Goal: Task Accomplishment & Management: Complete application form

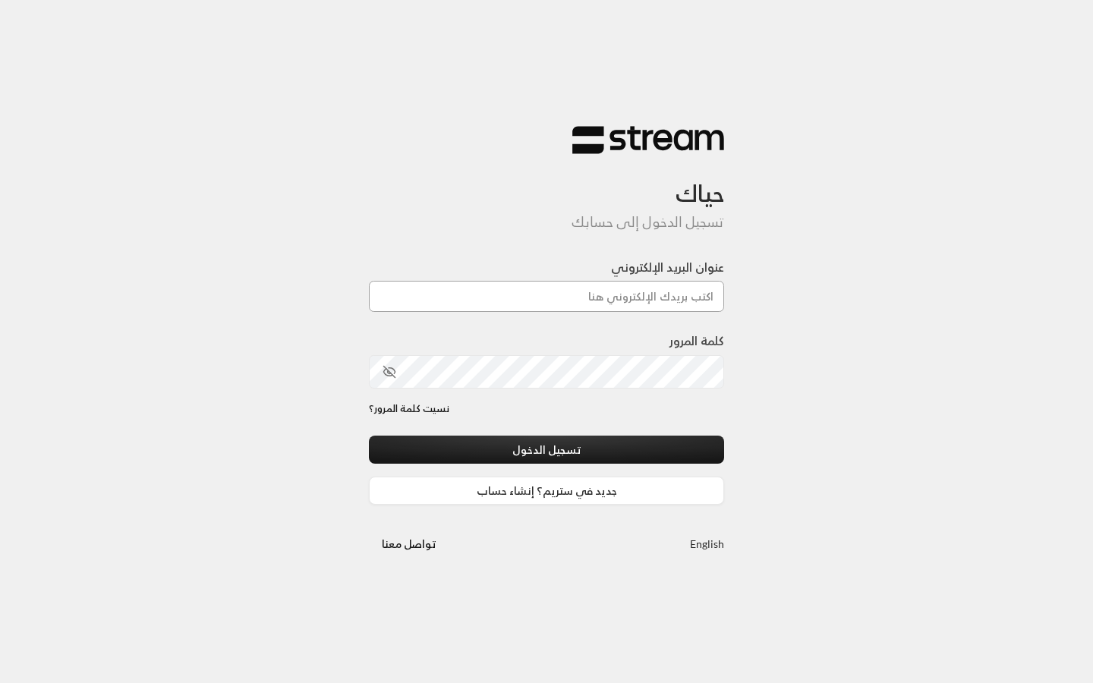
paste input "[EMAIL_ADDRESS][DOMAIN_NAME]"
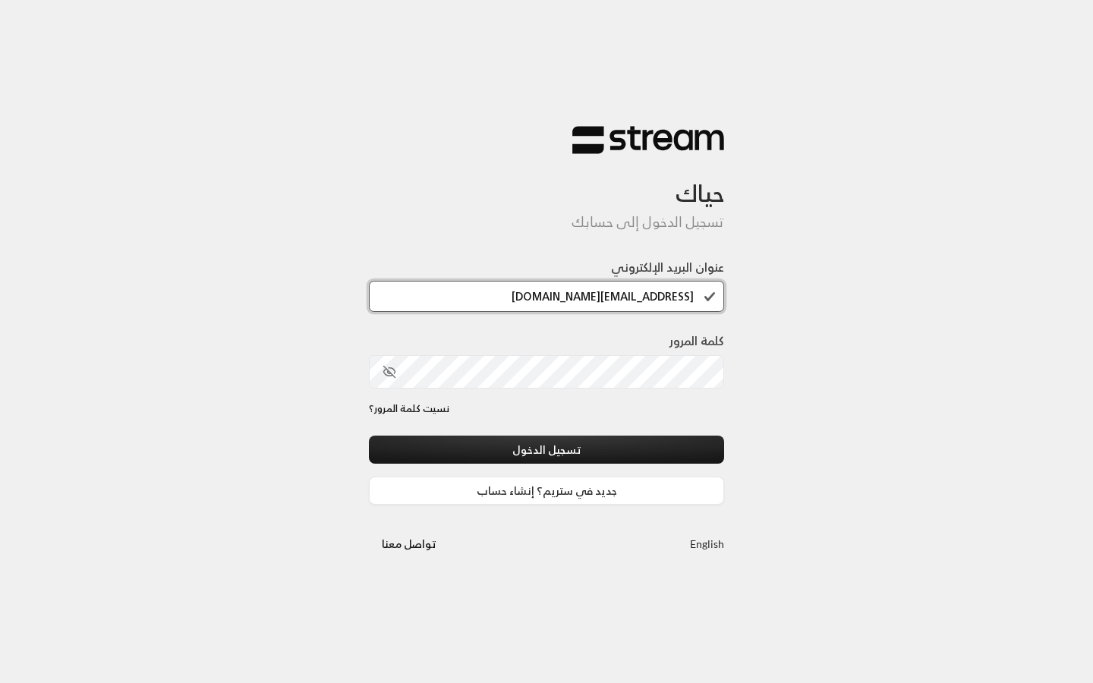
type input "[EMAIL_ADDRESS][DOMAIN_NAME]"
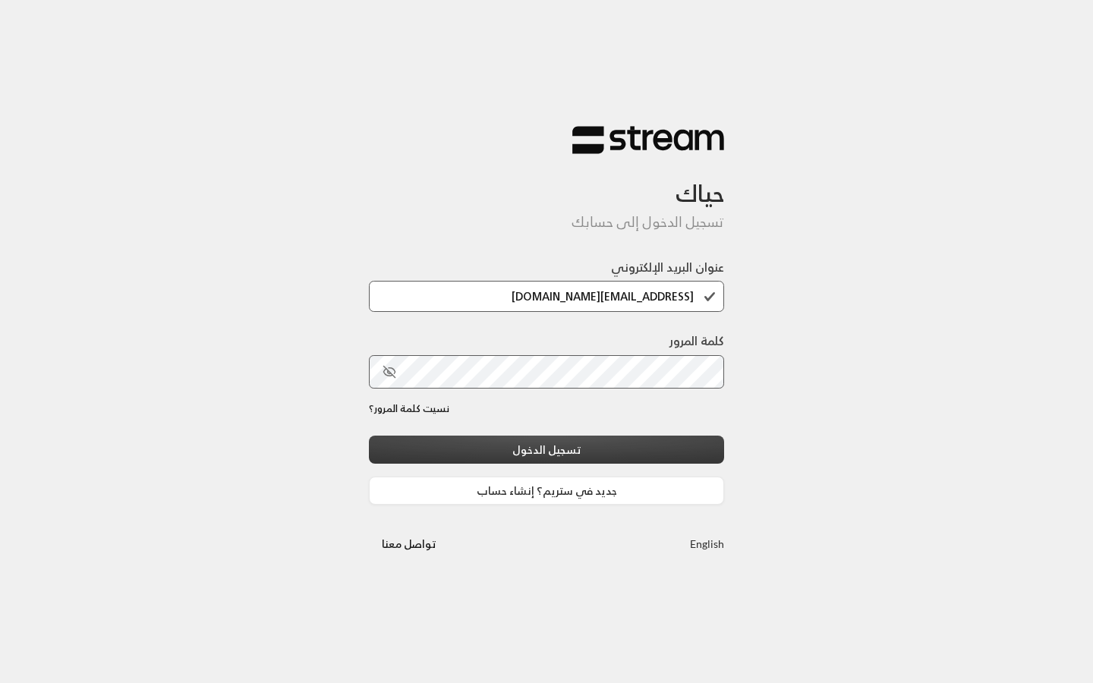
click at [571, 453] on button "تسجيل الدخول" at bounding box center [546, 450] width 355 height 28
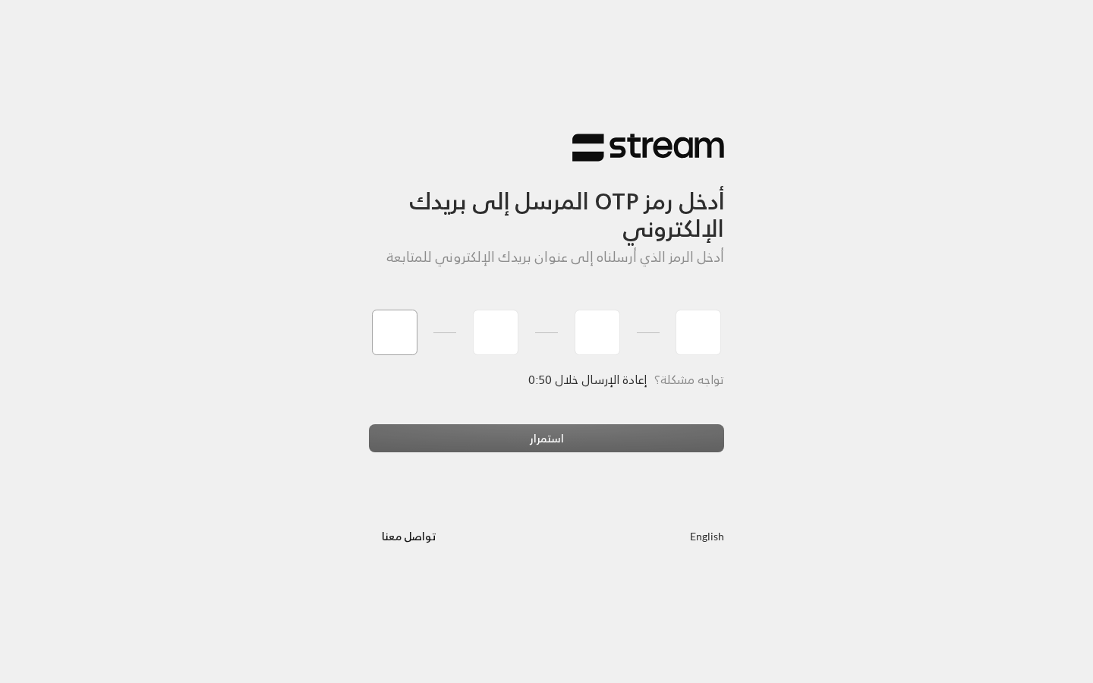
type input "1"
type input "2"
type input "3"
type input "4"
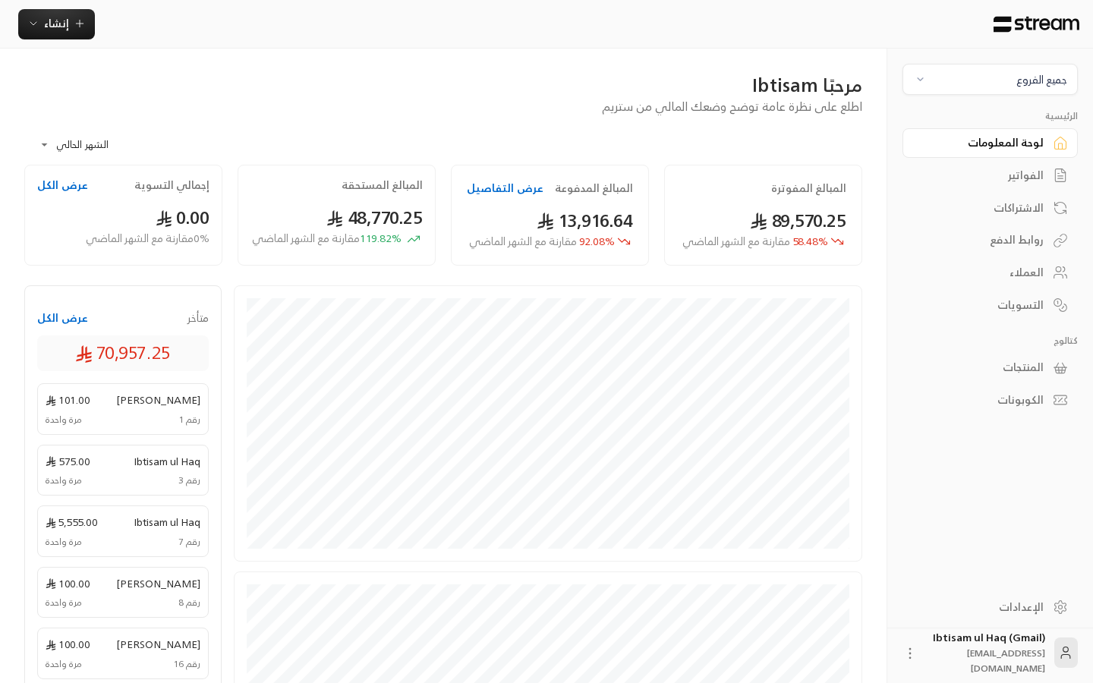
click at [1027, 265] on div "العملاء" at bounding box center [983, 272] width 122 height 15
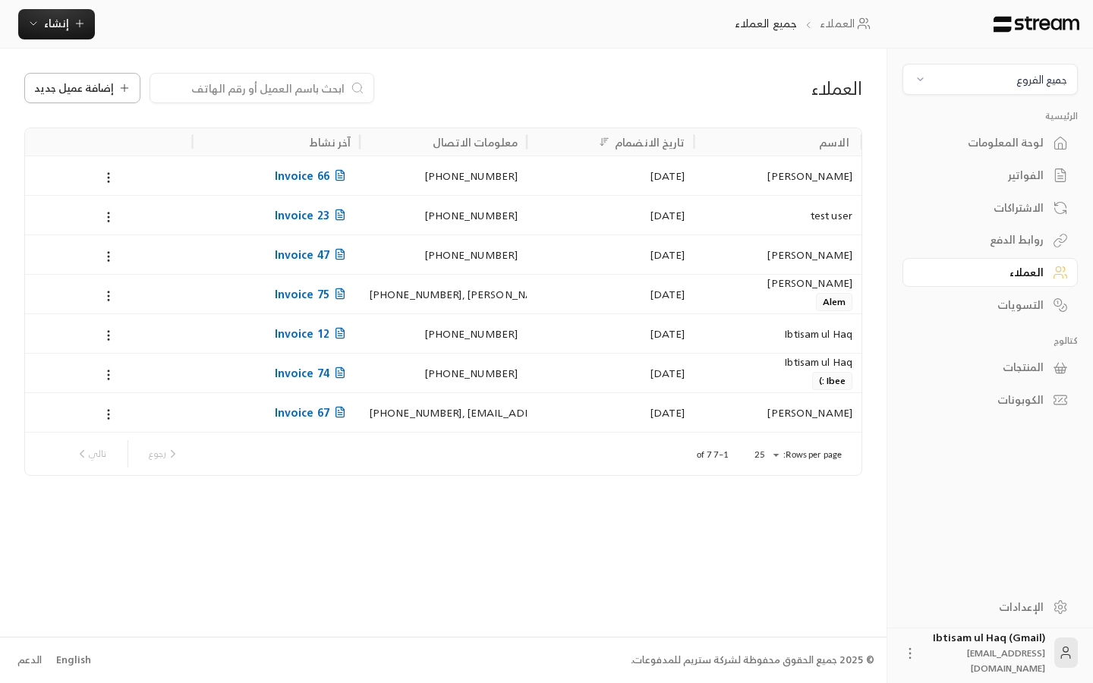
click at [80, 83] on span "إضافة عميل جديد" at bounding box center [74, 88] width 80 height 11
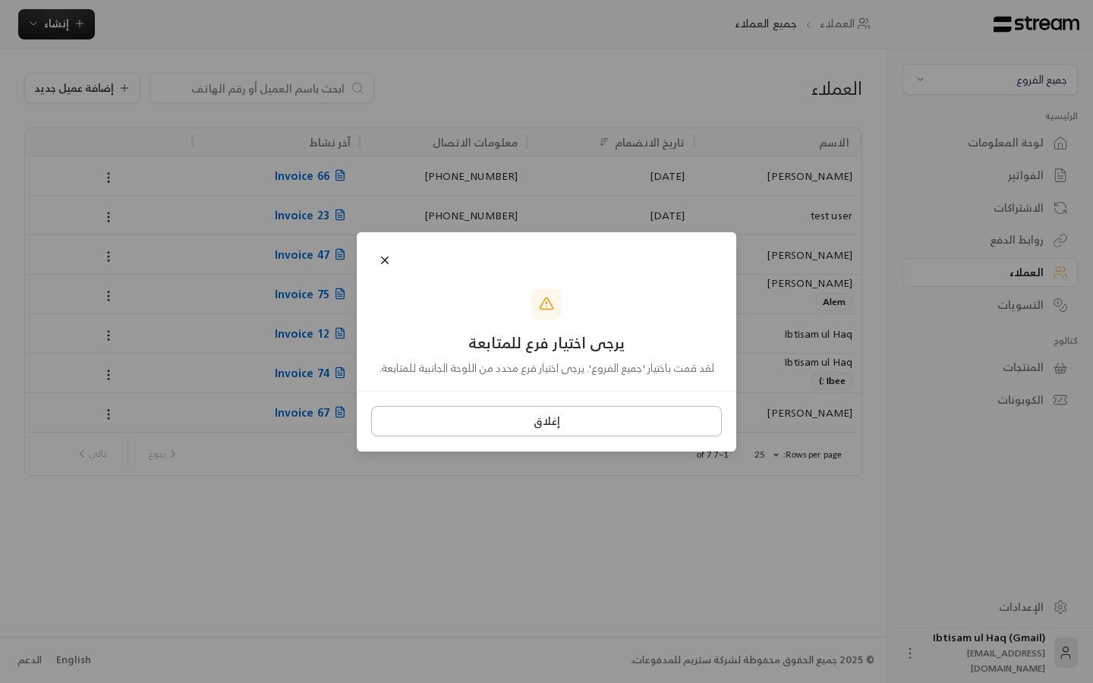
click at [536, 419] on button "إغلاق" at bounding box center [546, 421] width 351 height 30
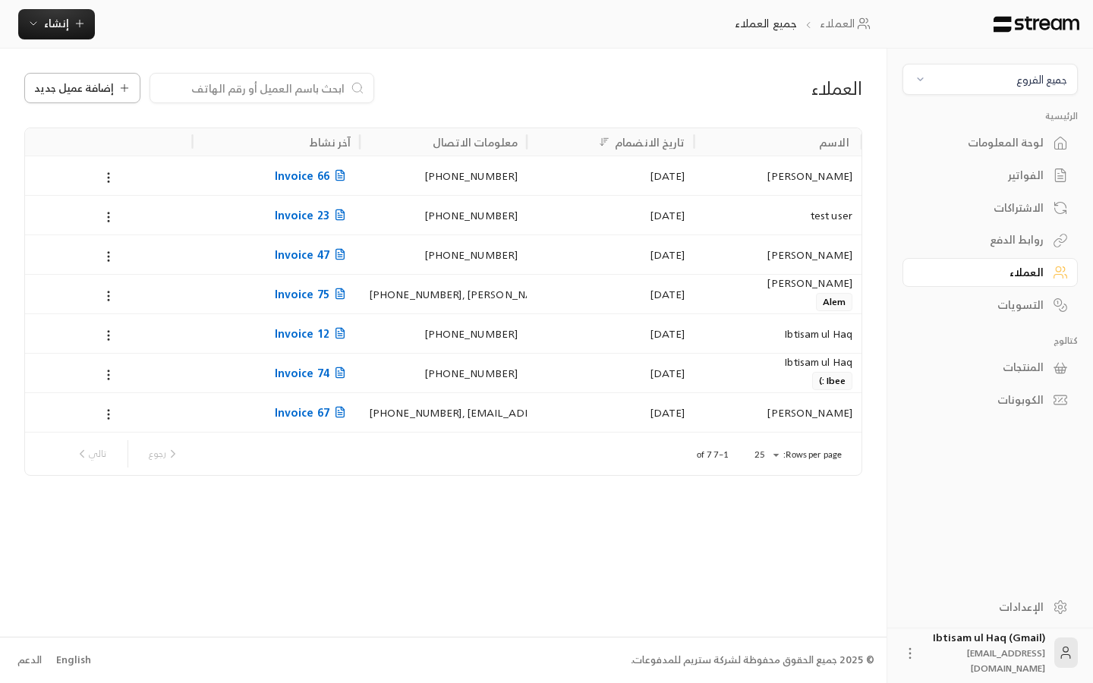
click at [102, 84] on span "إضافة عميل جديد" at bounding box center [74, 88] width 80 height 11
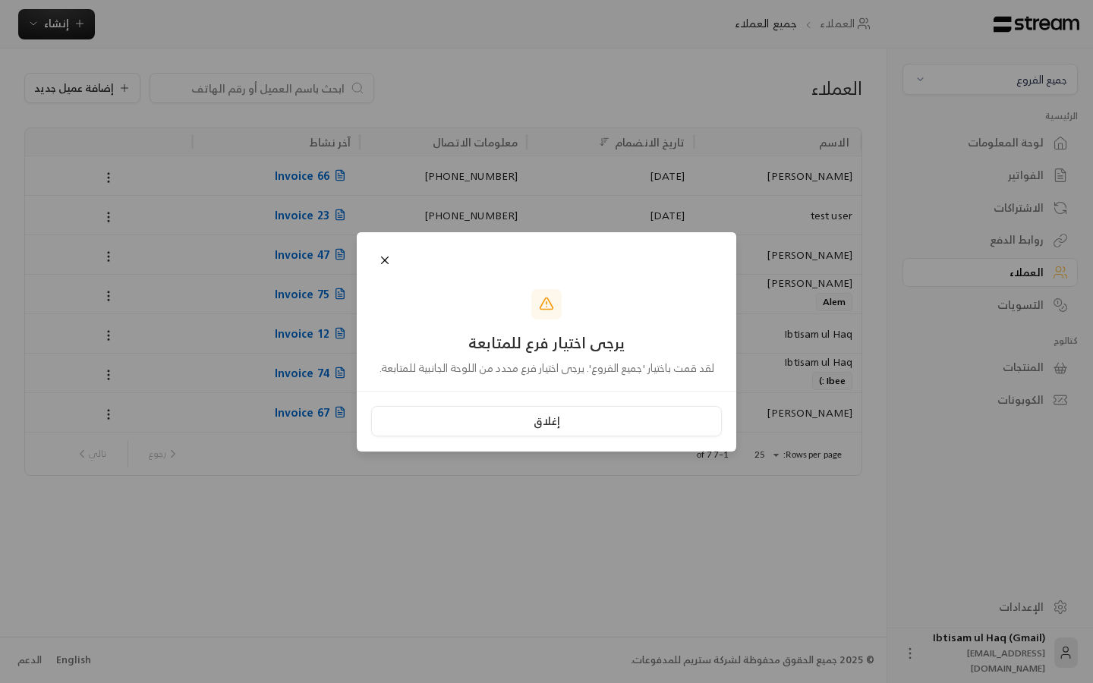
click at [462, 397] on div "إغلاق" at bounding box center [547, 421] width 380 height 61
click at [453, 438] on div "إغلاق" at bounding box center [547, 421] width 380 height 61
click at [440, 418] on button "إغلاق" at bounding box center [546, 421] width 351 height 30
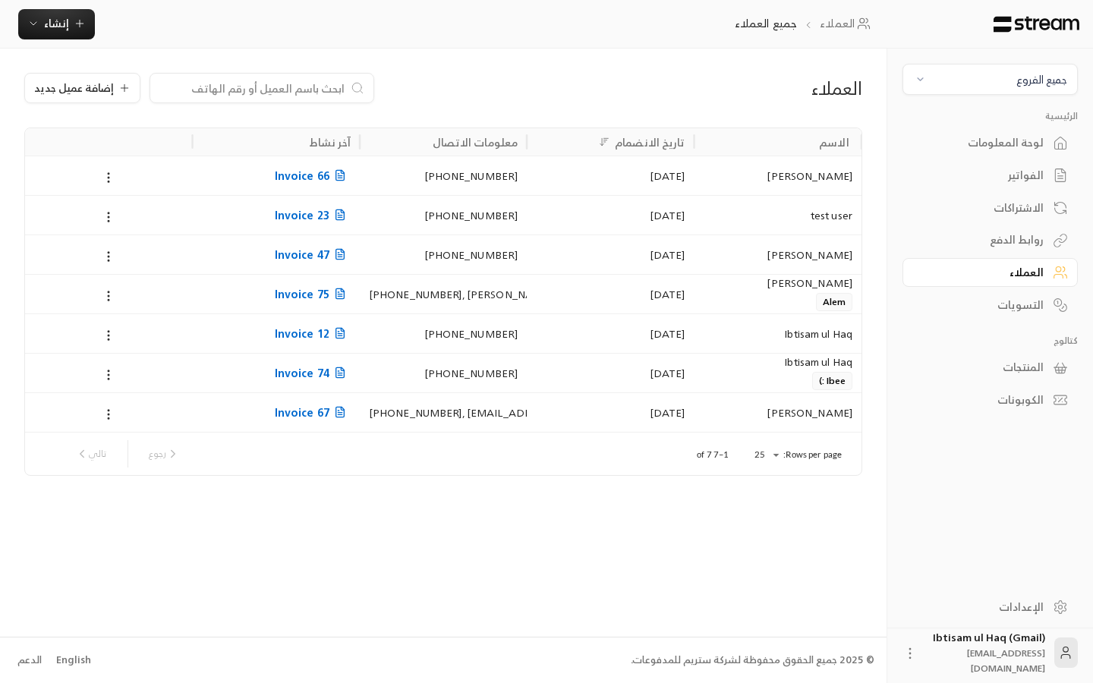
click at [273, 87] on input at bounding box center [251, 88] width 185 height 17
click at [231, 180] on div "Invoice 66" at bounding box center [275, 175] width 167 height 39
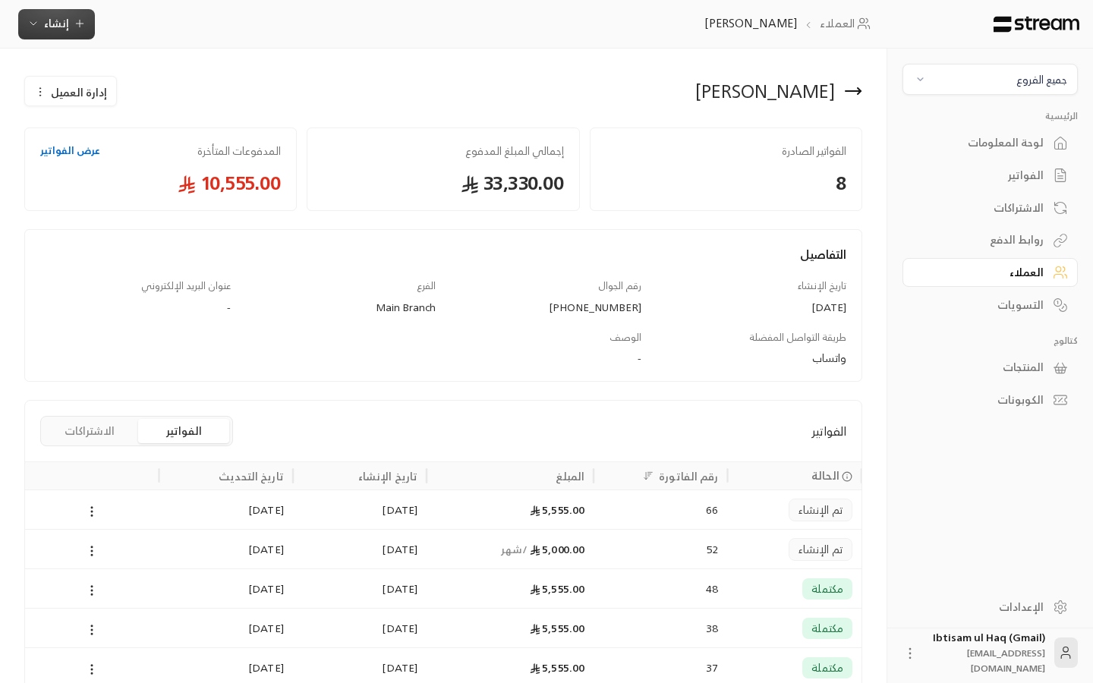
click at [62, 26] on span "إنشاء" at bounding box center [56, 23] width 25 height 19
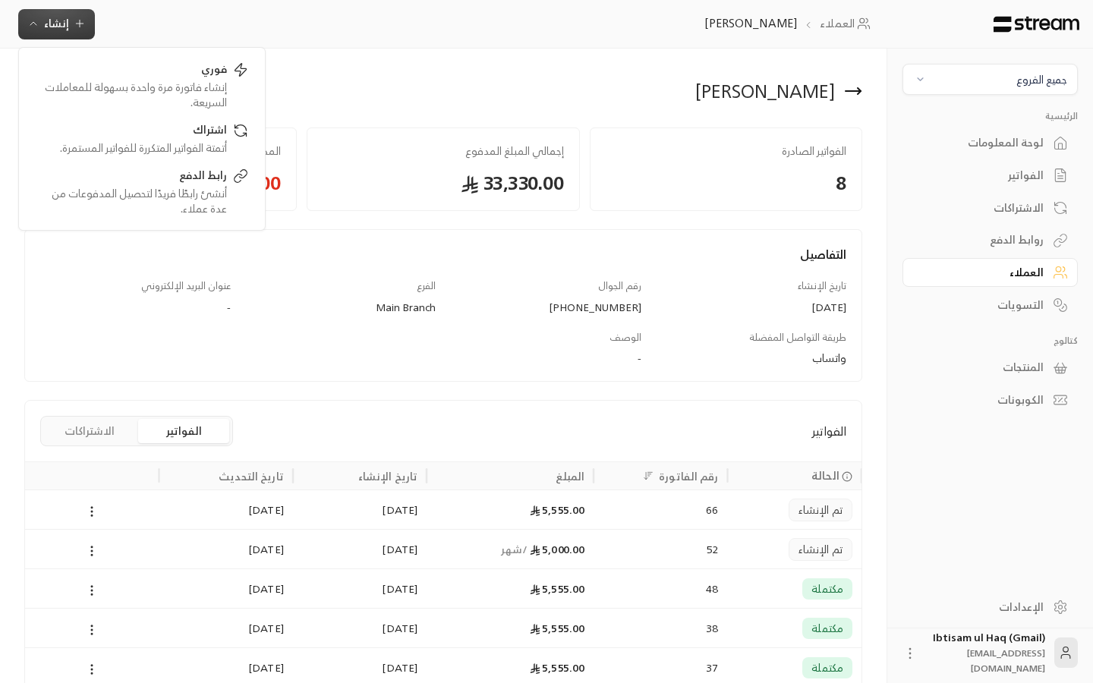
click at [636, 78] on div "[PERSON_NAME]" at bounding box center [656, 91] width 427 height 36
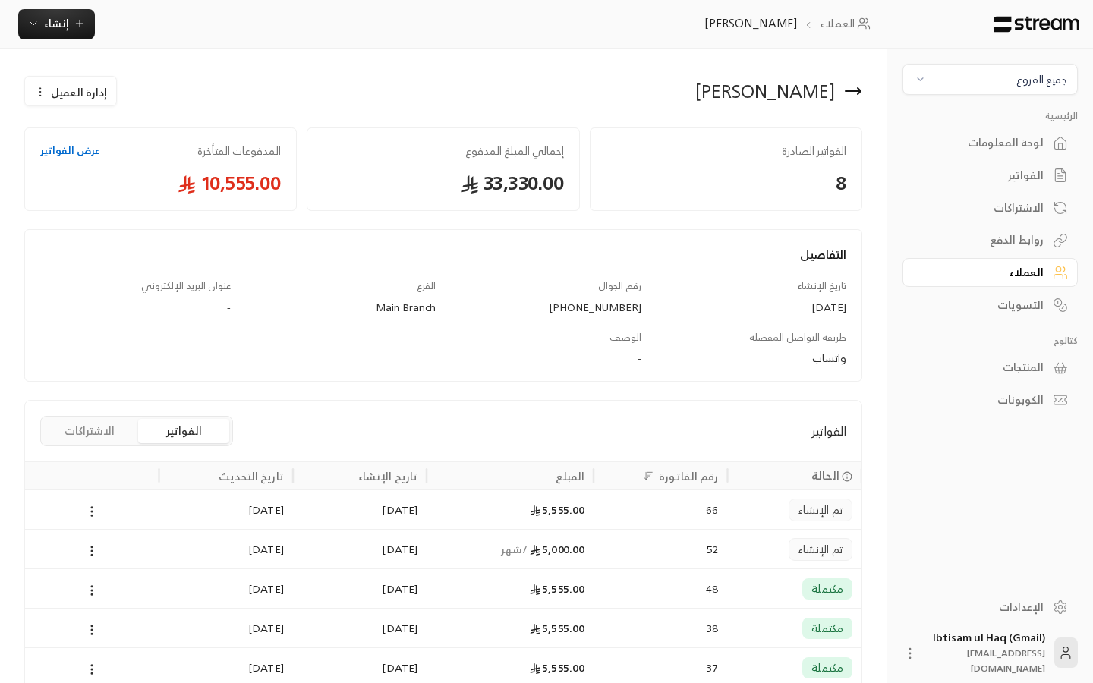
click at [860, 96] on icon at bounding box center [853, 91] width 18 height 18
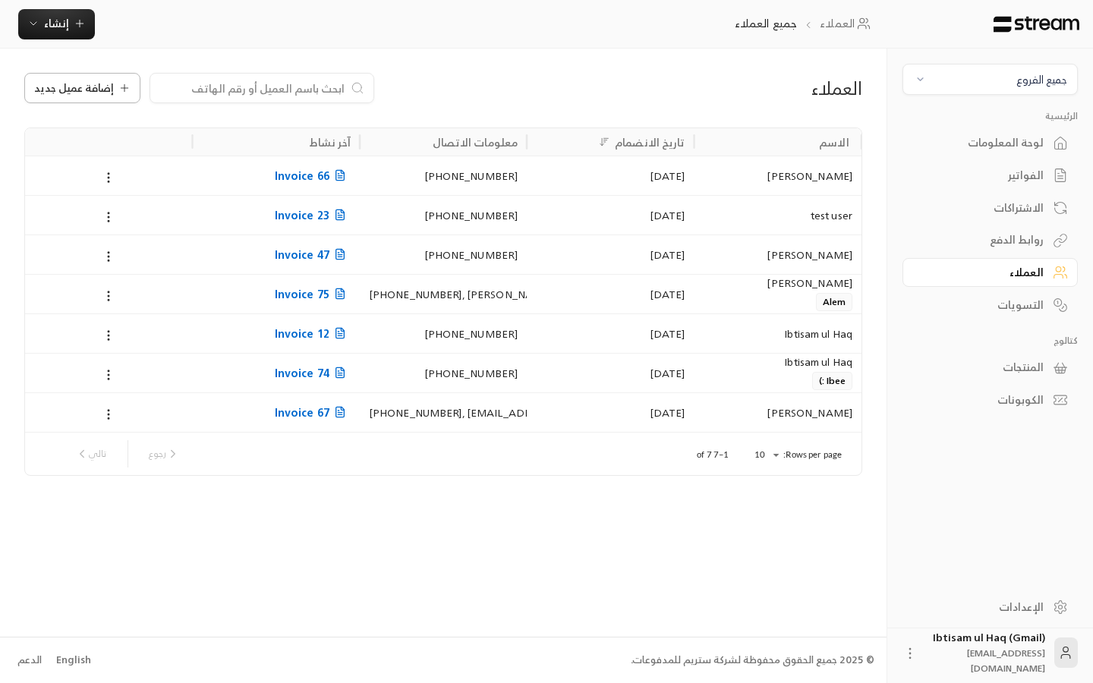
click at [109, 91] on span "إضافة عميل جديد" at bounding box center [74, 88] width 80 height 11
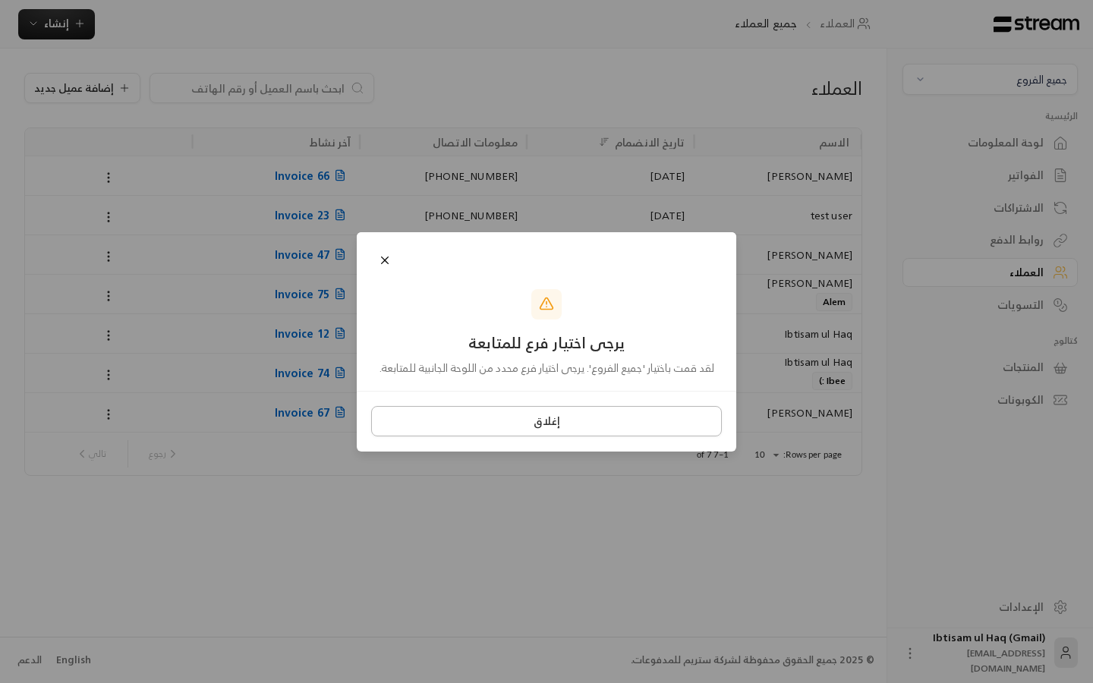
click at [504, 434] on button "إغلاق" at bounding box center [546, 421] width 351 height 30
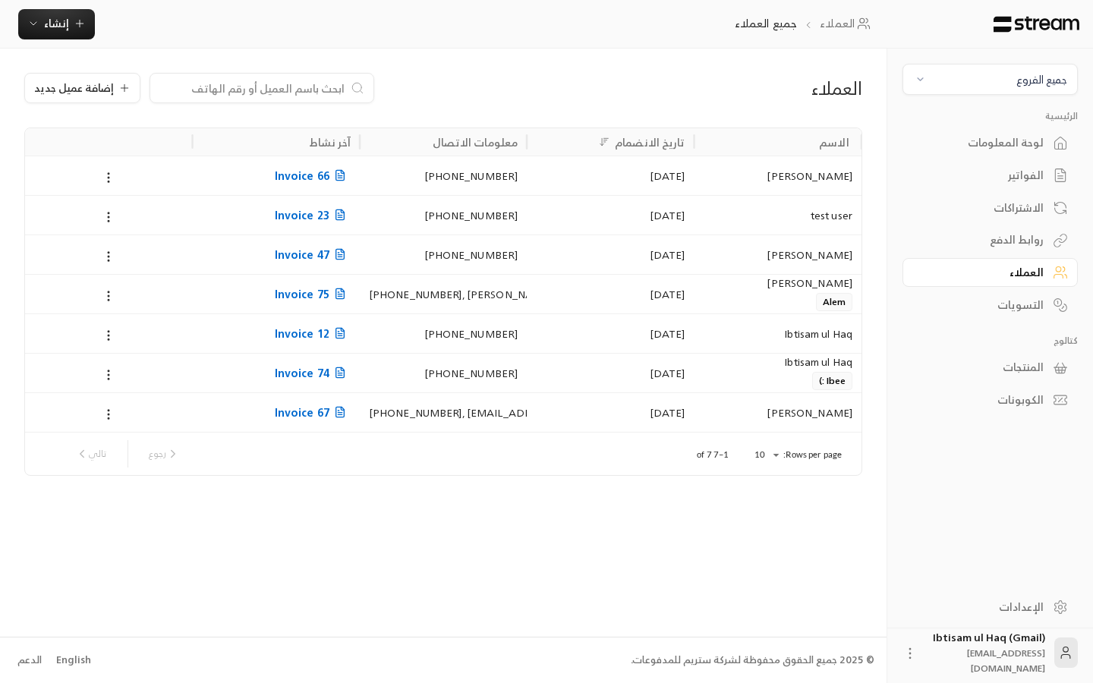
click at [69, 662] on div "English" at bounding box center [73, 660] width 35 height 15
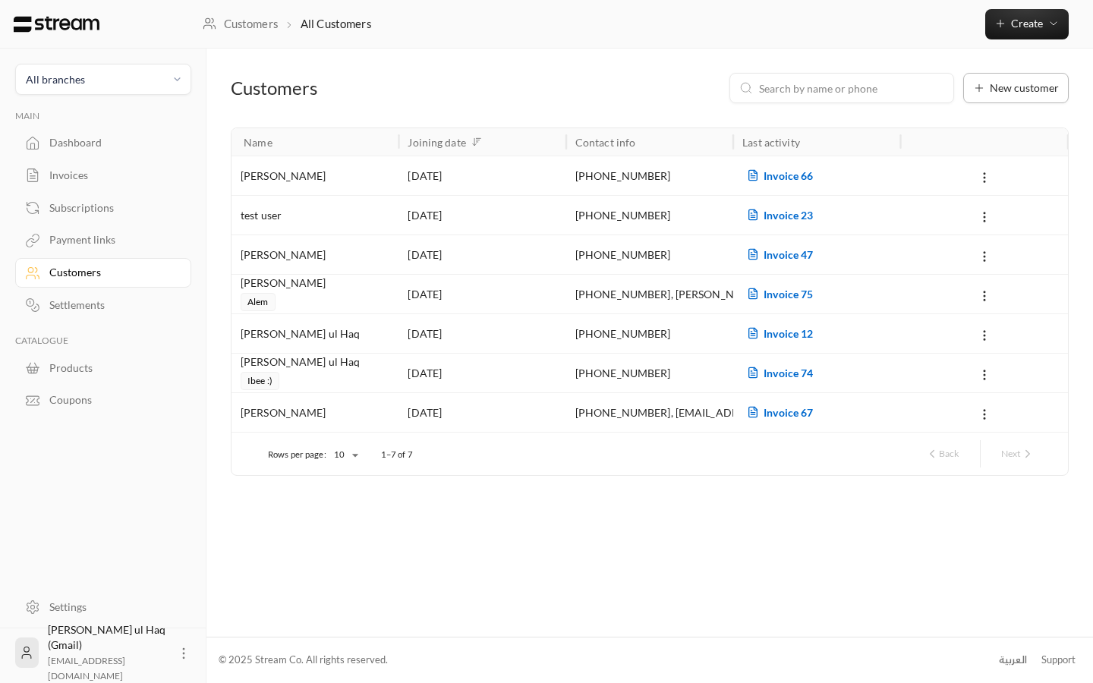
click at [984, 87] on icon at bounding box center [979, 88] width 12 height 12
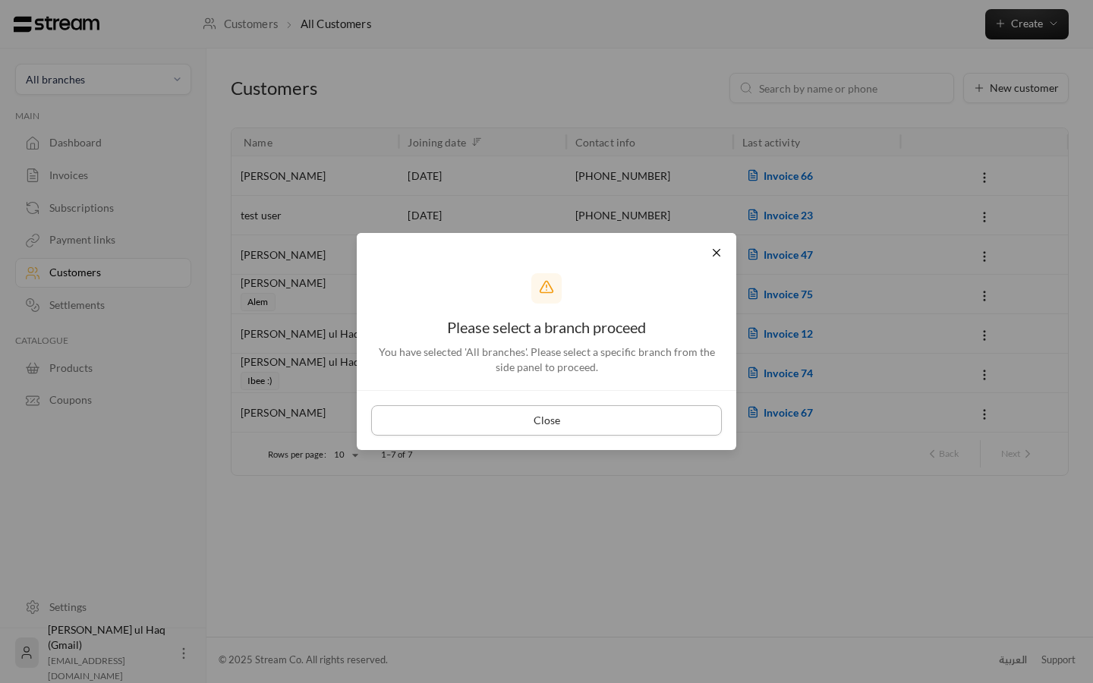
click at [539, 417] on button "Close" at bounding box center [546, 420] width 351 height 30
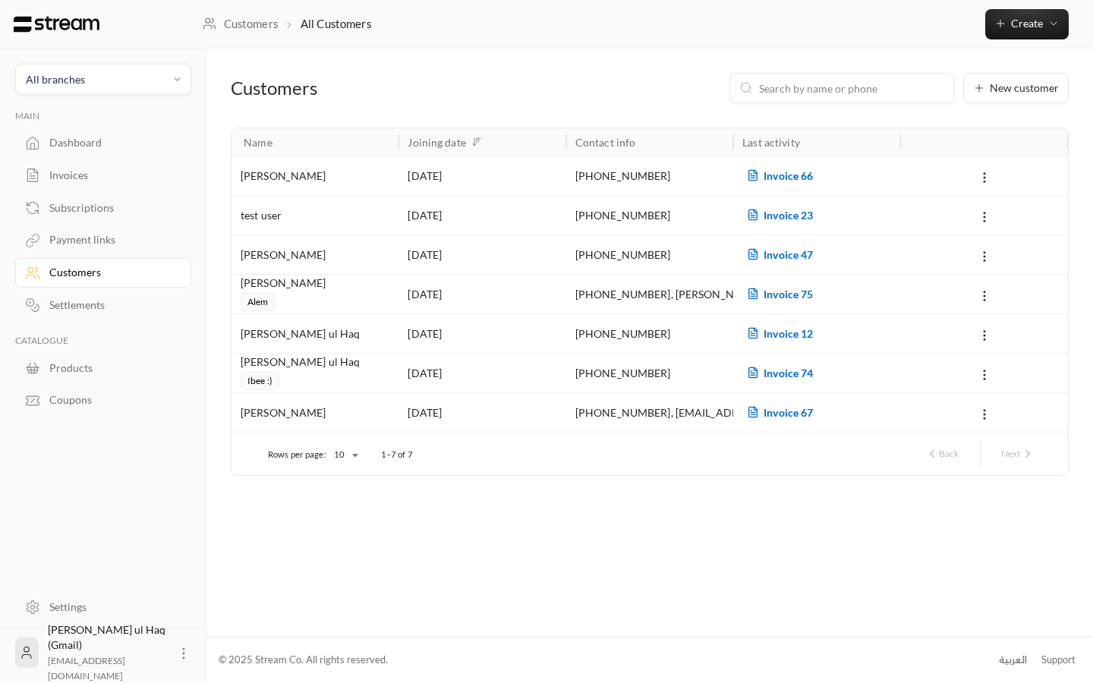
click at [120, 69] on button "All branches" at bounding box center [103, 79] width 176 height 31
click at [99, 146] on li "Main Branch" at bounding box center [103, 150] width 156 height 30
click at [1005, 84] on span "New customer" at bounding box center [1024, 88] width 69 height 11
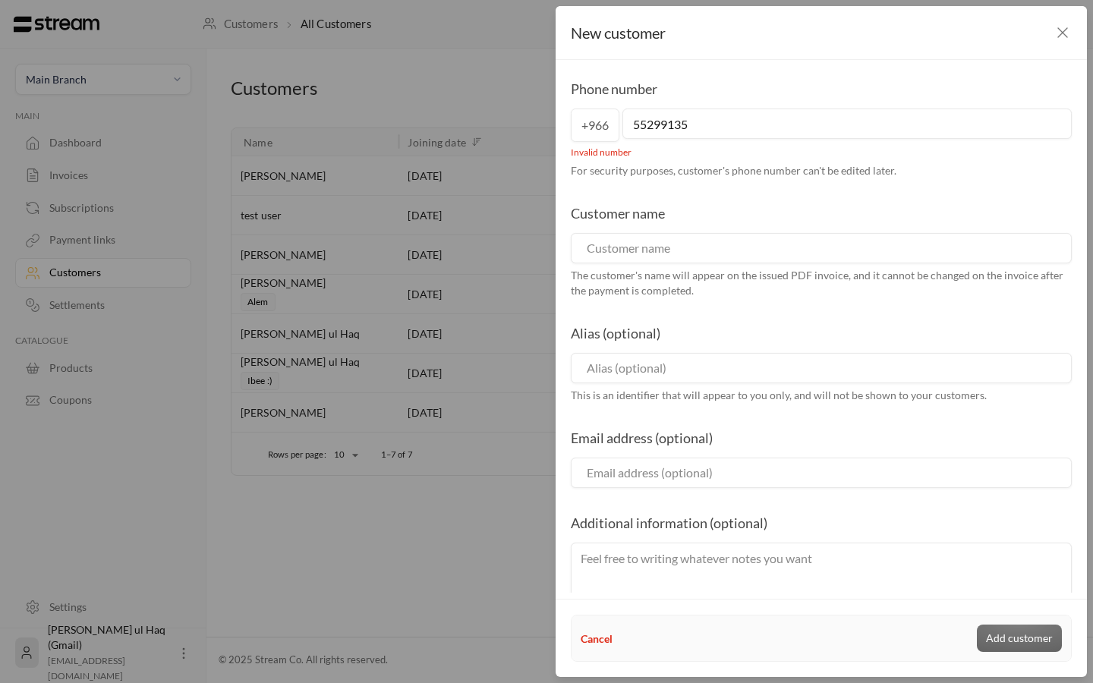
type input "55299135"
click at [697, 188] on div "Phone number +966 55299135 Invalid number For security purposes, customer's pho…" at bounding box center [821, 344] width 516 height 533
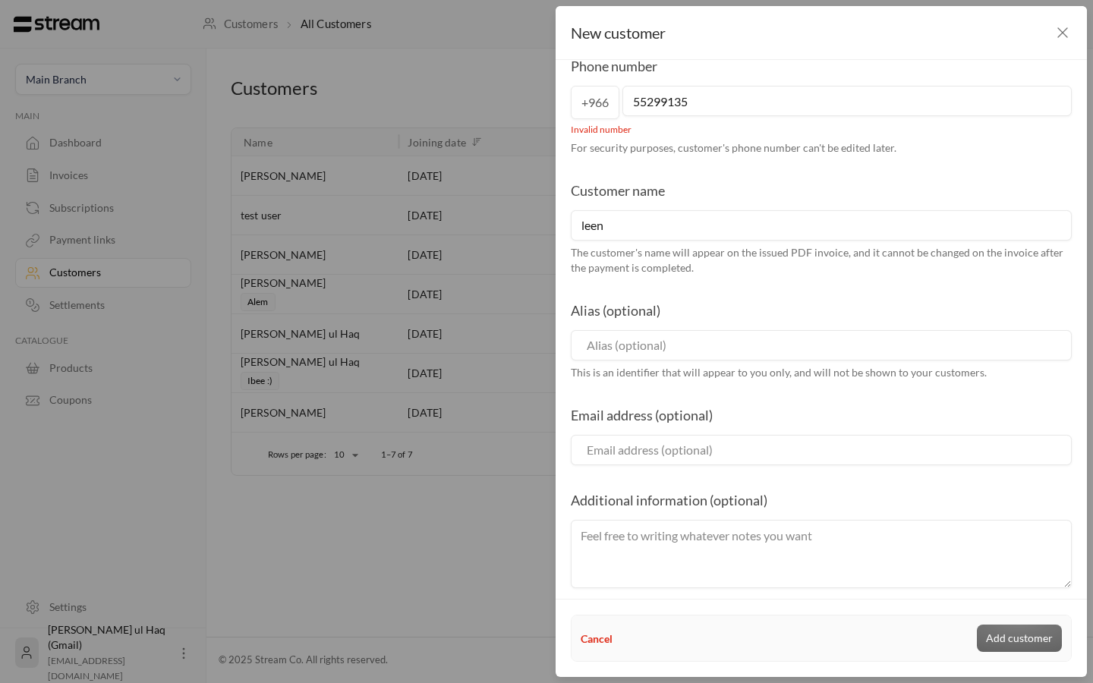
type input "leen"
click at [855, 281] on div "Phone number +966 55299135 Invalid number For security purposes, customer's pho…" at bounding box center [821, 321] width 516 height 533
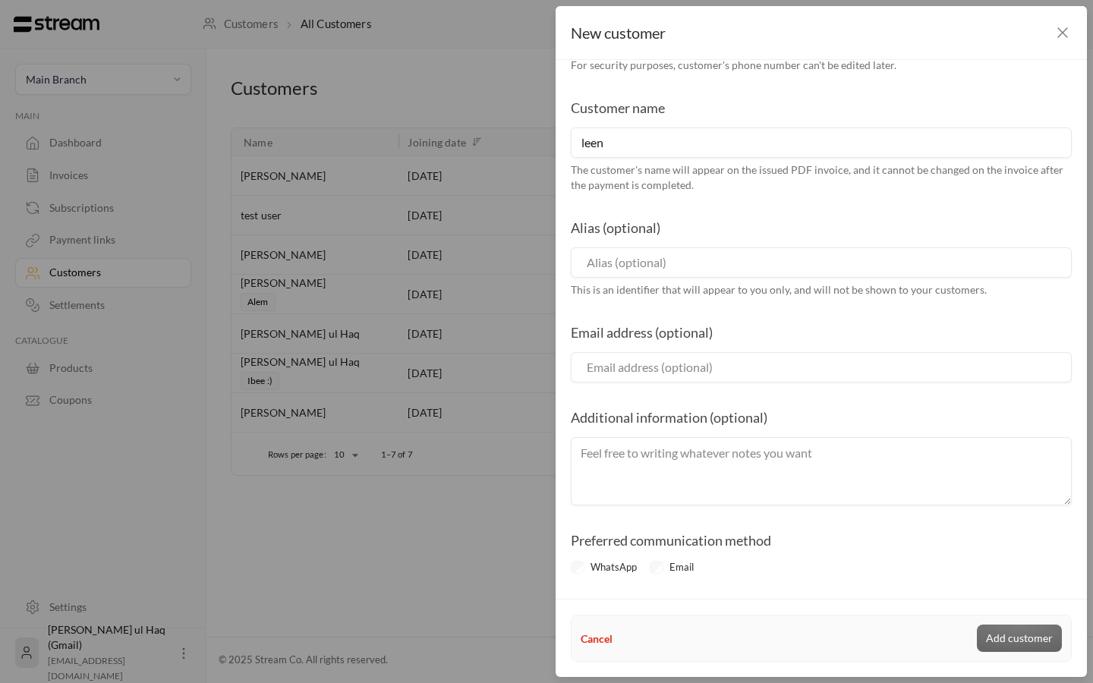
scroll to position [106, 0]
click at [572, 563] on div "WhatsApp" at bounding box center [607, 567] width 72 height 15
click at [578, 566] on div "WhatsApp" at bounding box center [607, 567] width 72 height 15
click at [579, 568] on div "WhatsApp" at bounding box center [607, 567] width 72 height 15
click at [579, 567] on div "WhatsApp" at bounding box center [607, 567] width 72 height 15
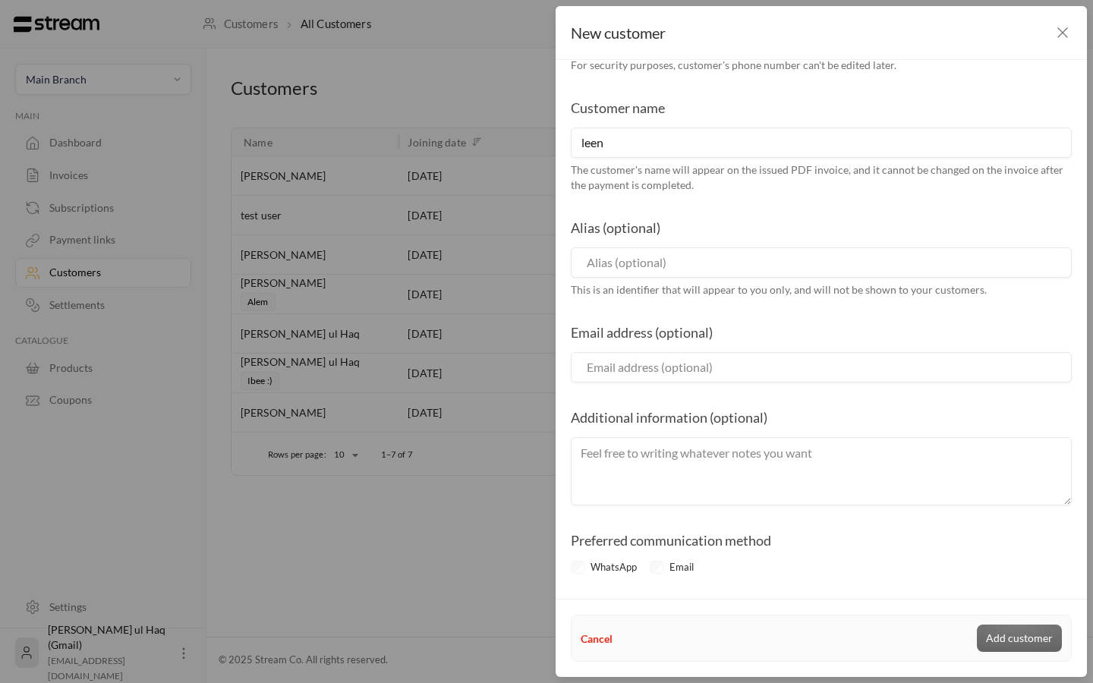
click at [1004, 649] on div "Cancel Add customer" at bounding box center [821, 638] width 481 height 27
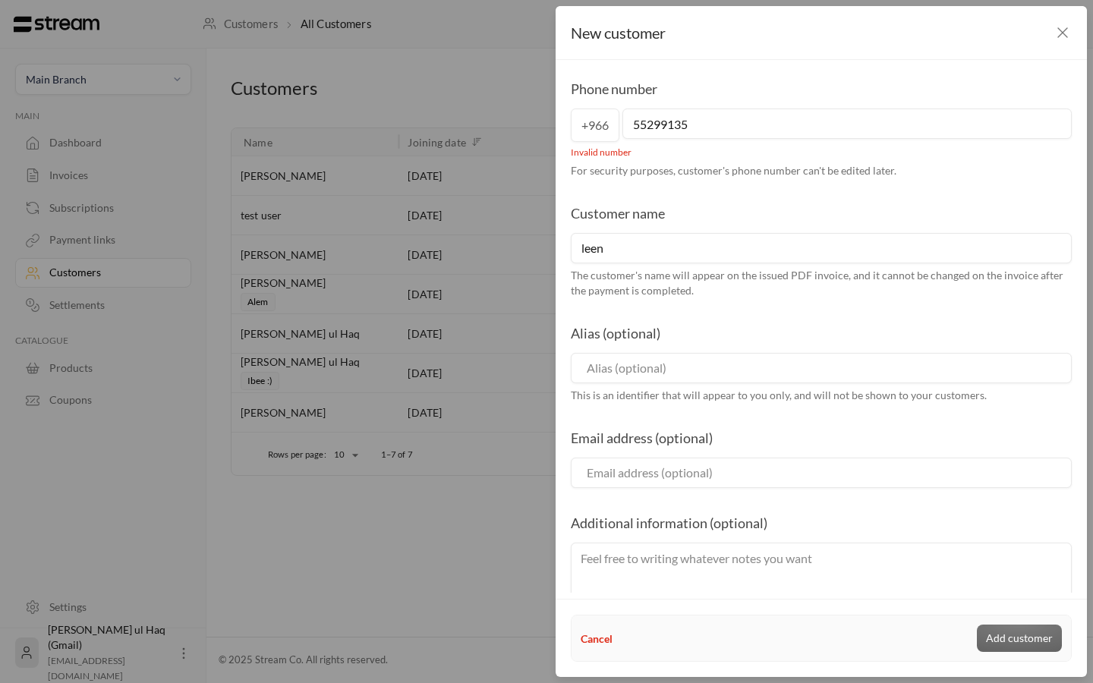
scroll to position [0, 0]
click at [607, 126] on span "+966" at bounding box center [595, 125] width 49 height 33
click at [636, 121] on input "55299135" at bounding box center [847, 124] width 449 height 30
type input "055299135"
click at [682, 190] on div "Phone number +966 055299135 Invalid number For security purposes, customer's ph…" at bounding box center [821, 344] width 516 height 533
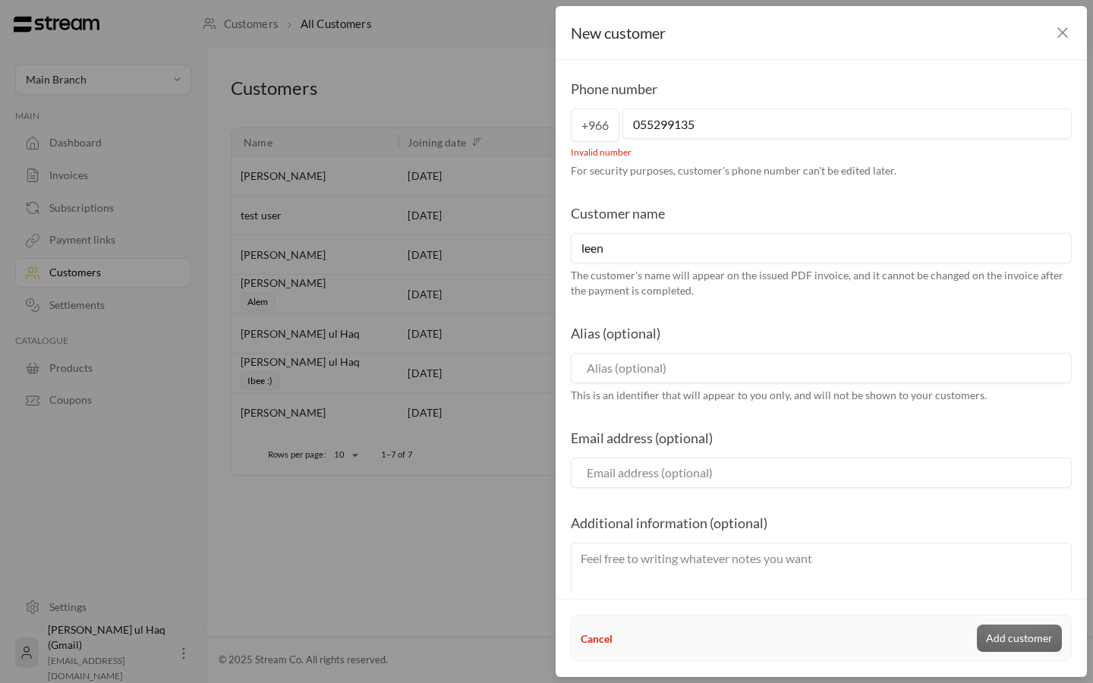
click at [579, 122] on span "+966" at bounding box center [595, 125] width 49 height 33
click at [591, 129] on span "+966" at bounding box center [595, 125] width 49 height 33
click at [601, 128] on span "+966" at bounding box center [595, 125] width 49 height 33
click at [612, 121] on span "+966" at bounding box center [595, 125] width 49 height 33
click at [598, 126] on span "+966" at bounding box center [595, 125] width 49 height 33
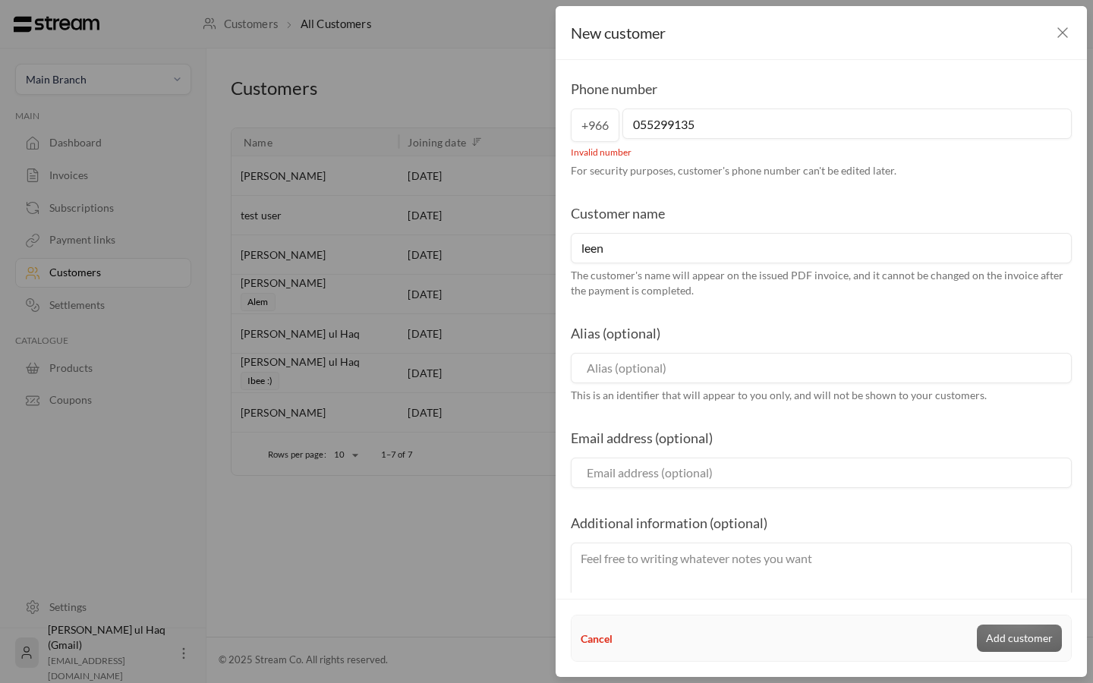
drag, startPoint x: 702, startPoint y: 127, endPoint x: 526, endPoint y: 104, distance: 176.9
click at [531, 106] on div "New customer Phone number +966 055299135 Invalid number For security purposes, …" at bounding box center [546, 341] width 1093 height 683
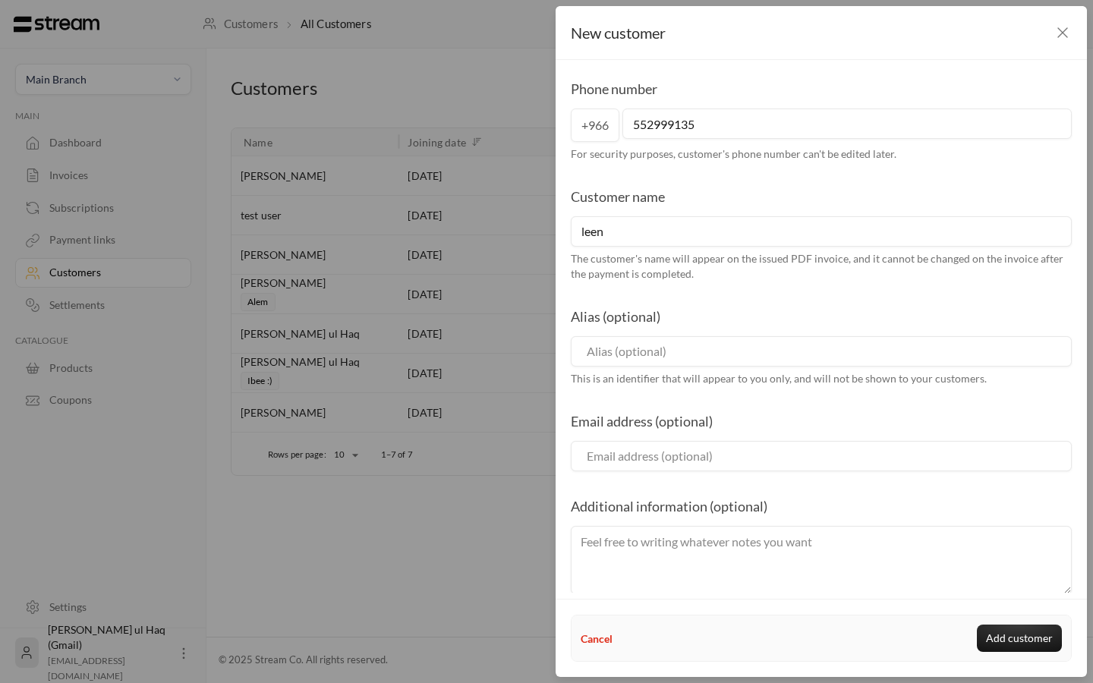
type input "552999135"
click at [726, 353] on input at bounding box center [821, 351] width 501 height 30
click at [1019, 644] on button "Add customer" at bounding box center [1019, 638] width 85 height 27
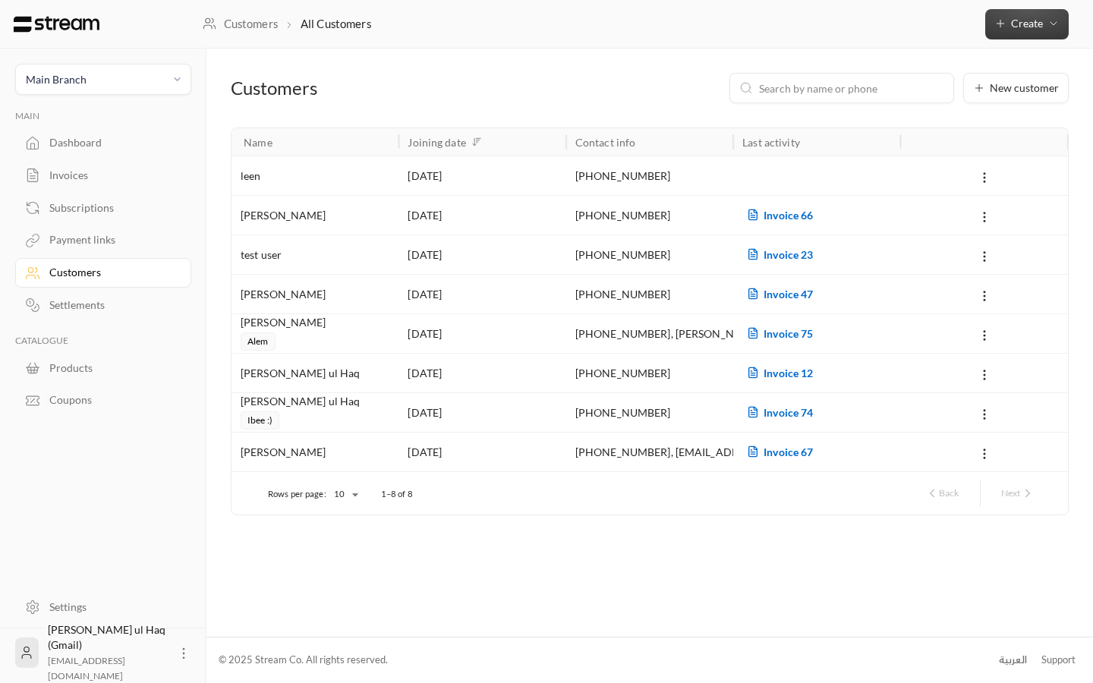
click at [1023, 28] on span "Create" at bounding box center [1027, 23] width 32 height 13
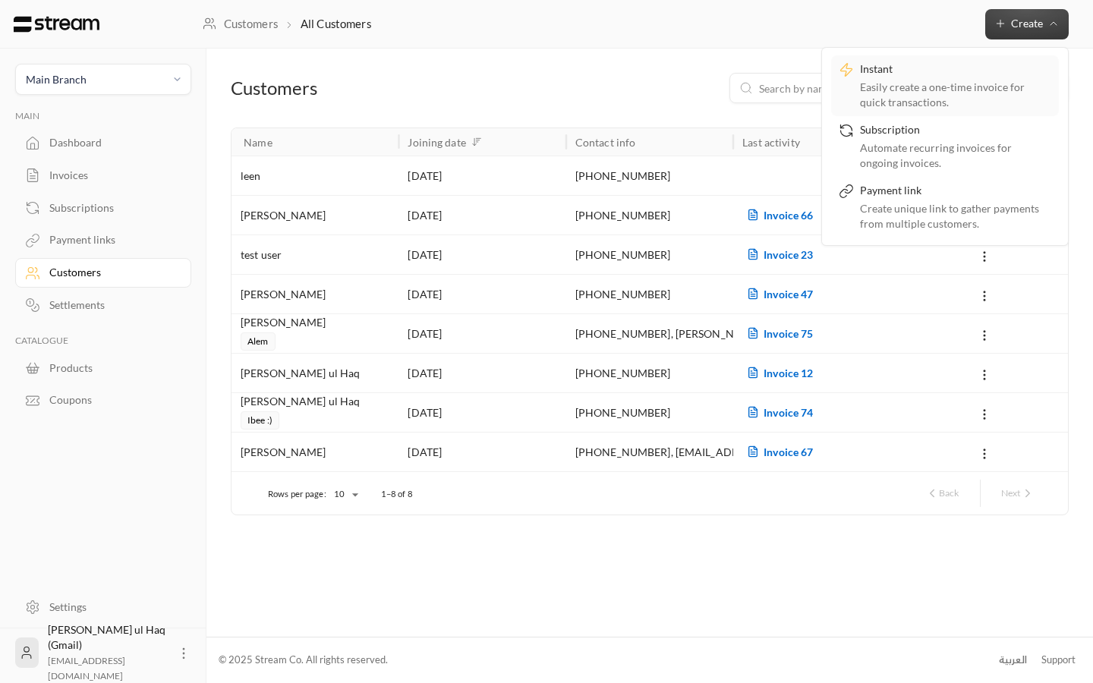
click at [911, 102] on div "Easily create a one-time invoice for quick transactions." at bounding box center [955, 95] width 191 height 30
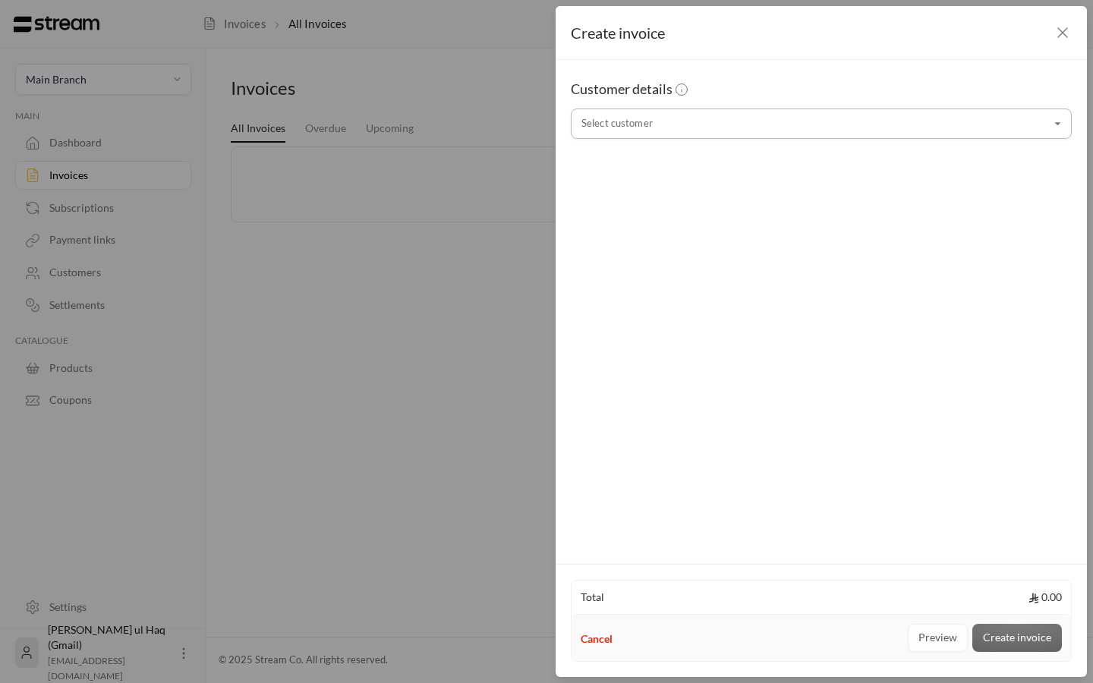
click at [633, 123] on input "Select customer" at bounding box center [821, 124] width 501 height 27
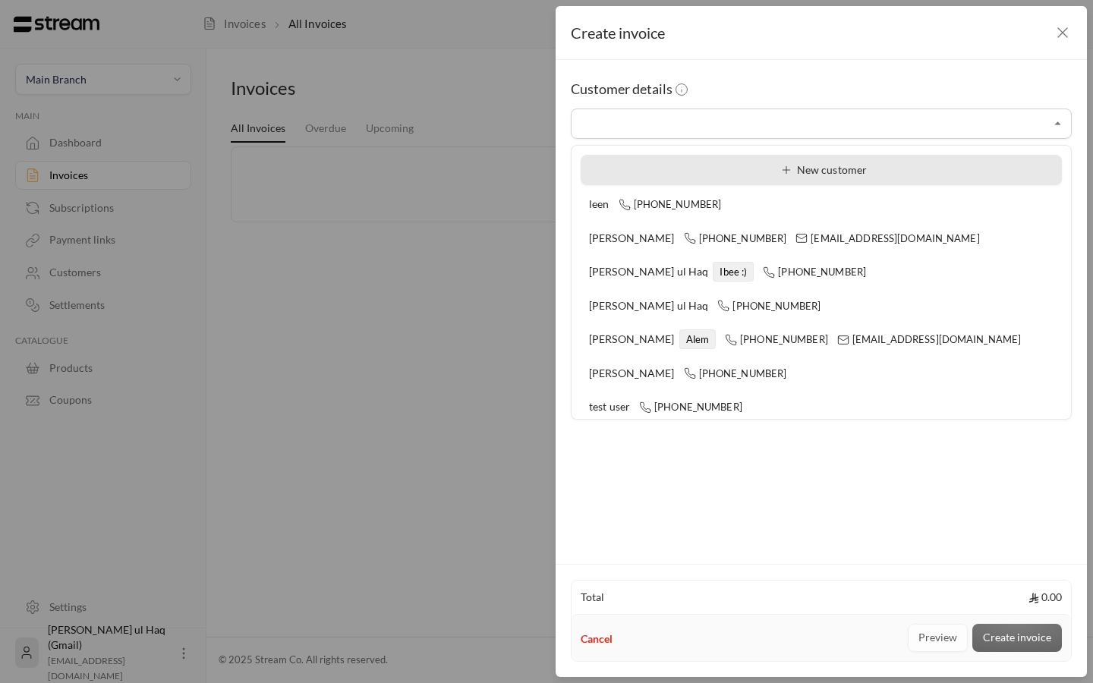
click at [655, 176] on div "New customer" at bounding box center [821, 170] width 465 height 16
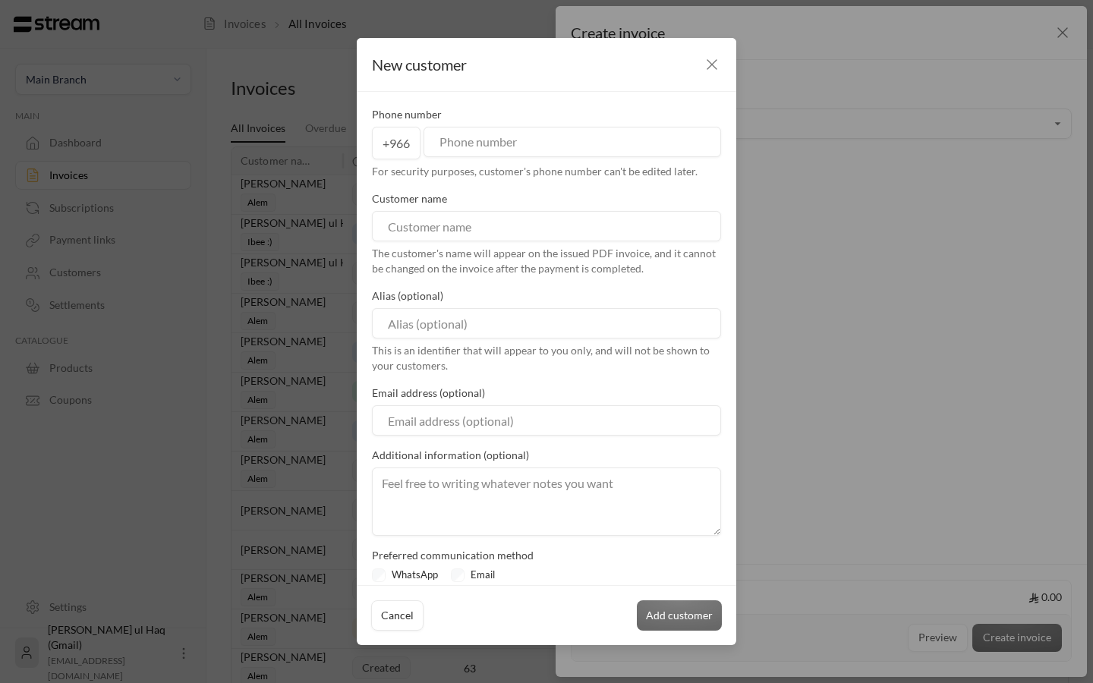
click at [709, 63] on icon "button" at bounding box center [712, 64] width 18 height 18
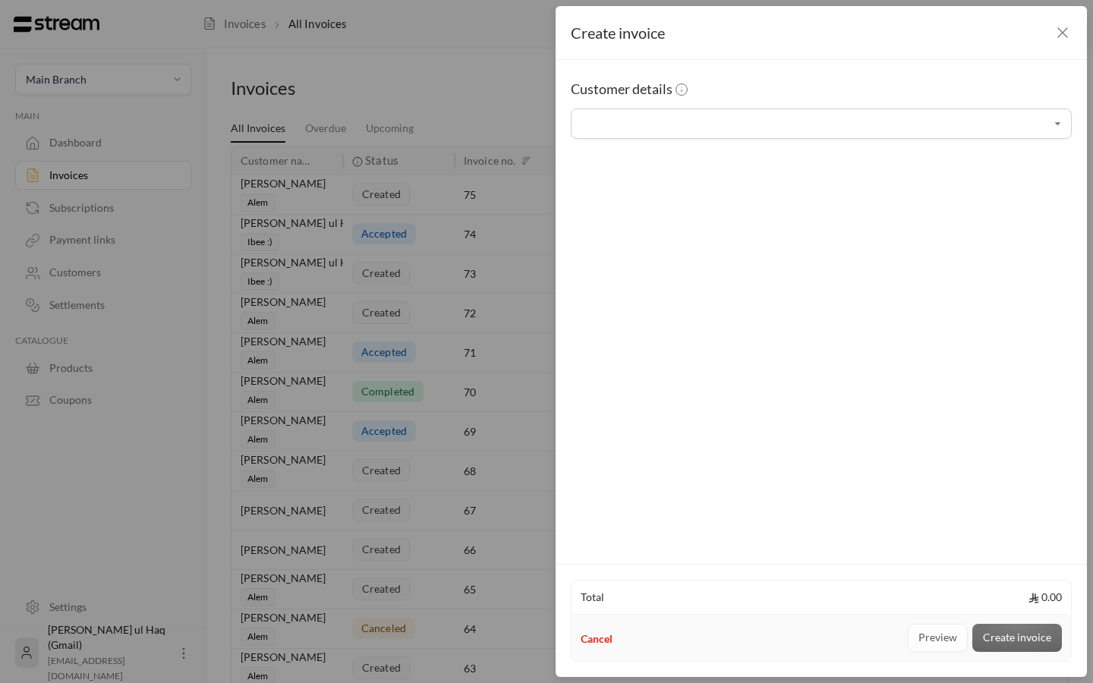
click at [775, 275] on div "Customer details Select customer Select customer" at bounding box center [821, 310] width 531 height 500
click at [941, 113] on input "Select customer" at bounding box center [821, 124] width 501 height 27
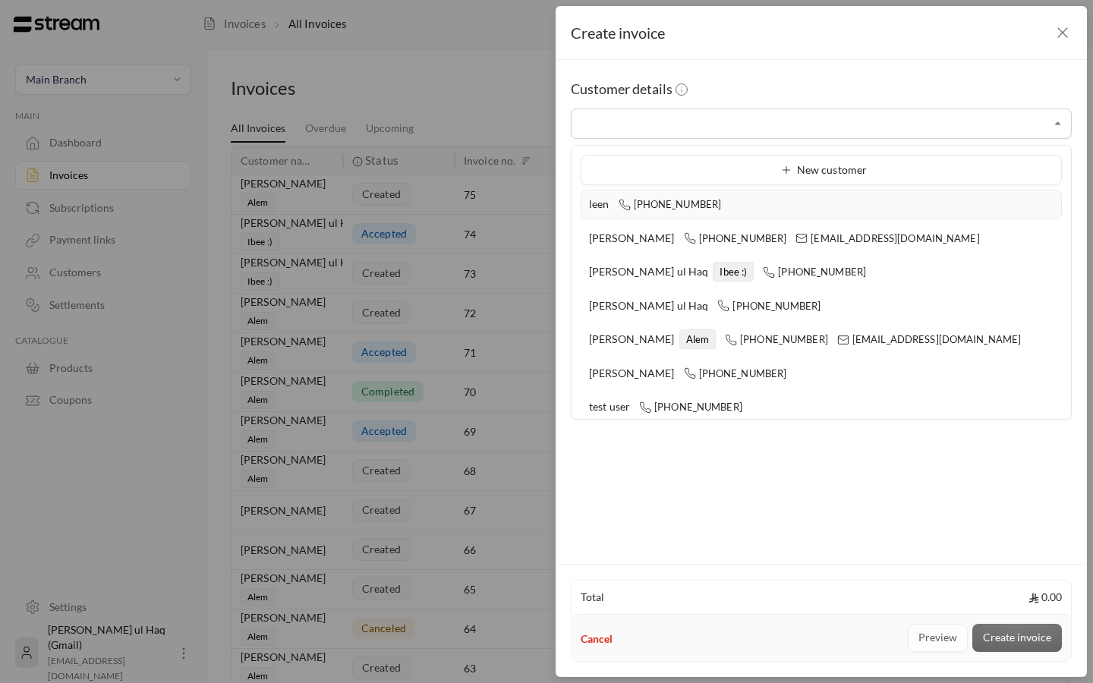
click at [609, 201] on span "leen" at bounding box center [599, 203] width 20 height 13
type input "**********"
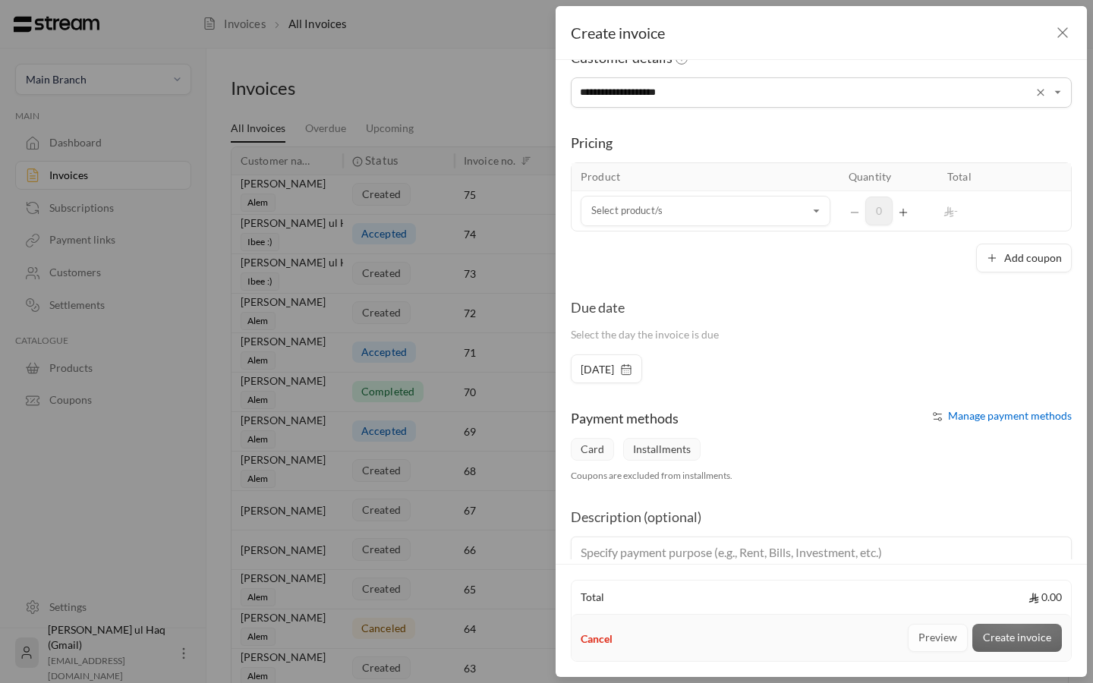
scroll to position [37, 0]
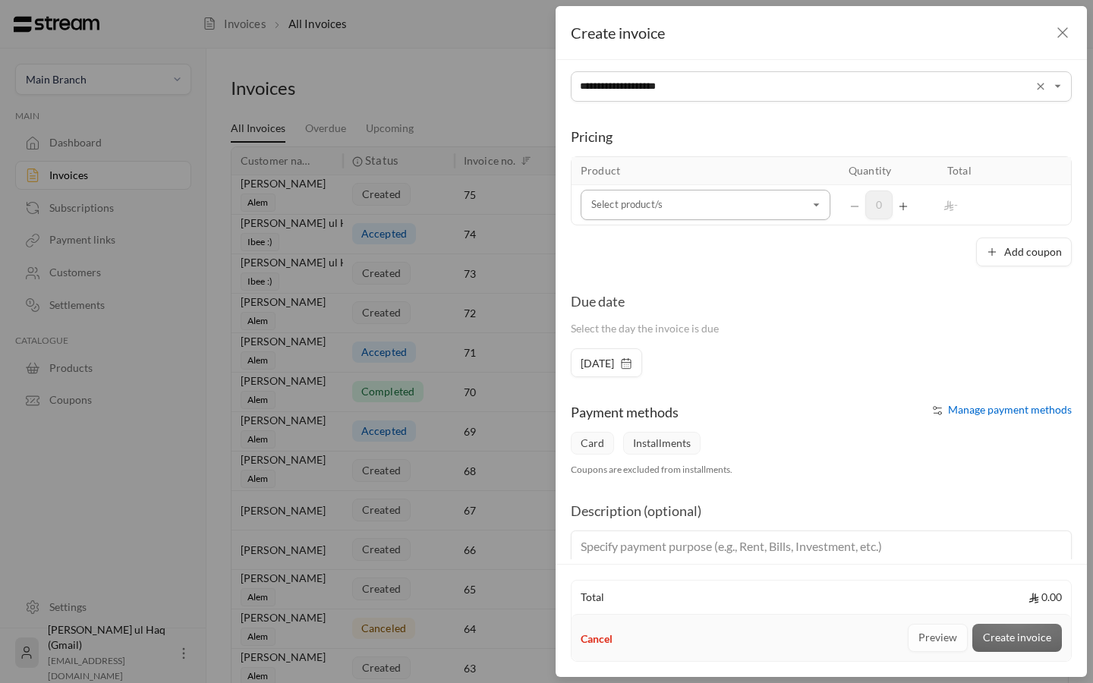
click at [772, 213] on input "Select customer" at bounding box center [706, 205] width 250 height 27
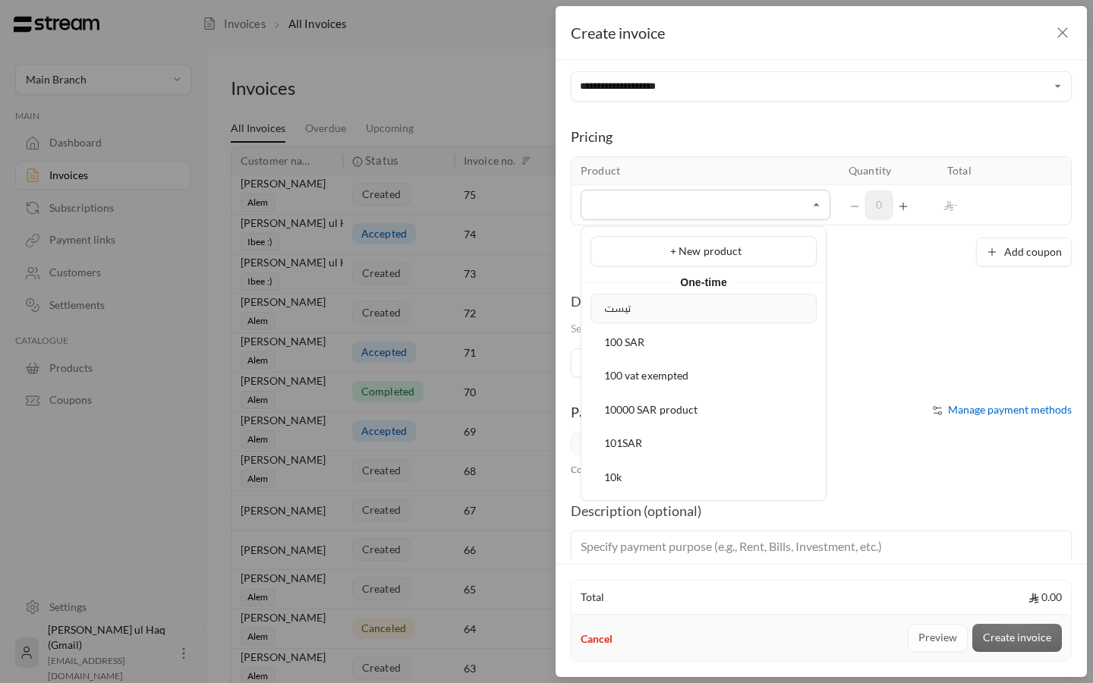
click at [674, 318] on li "تیست" at bounding box center [704, 309] width 226 height 30
type input "****"
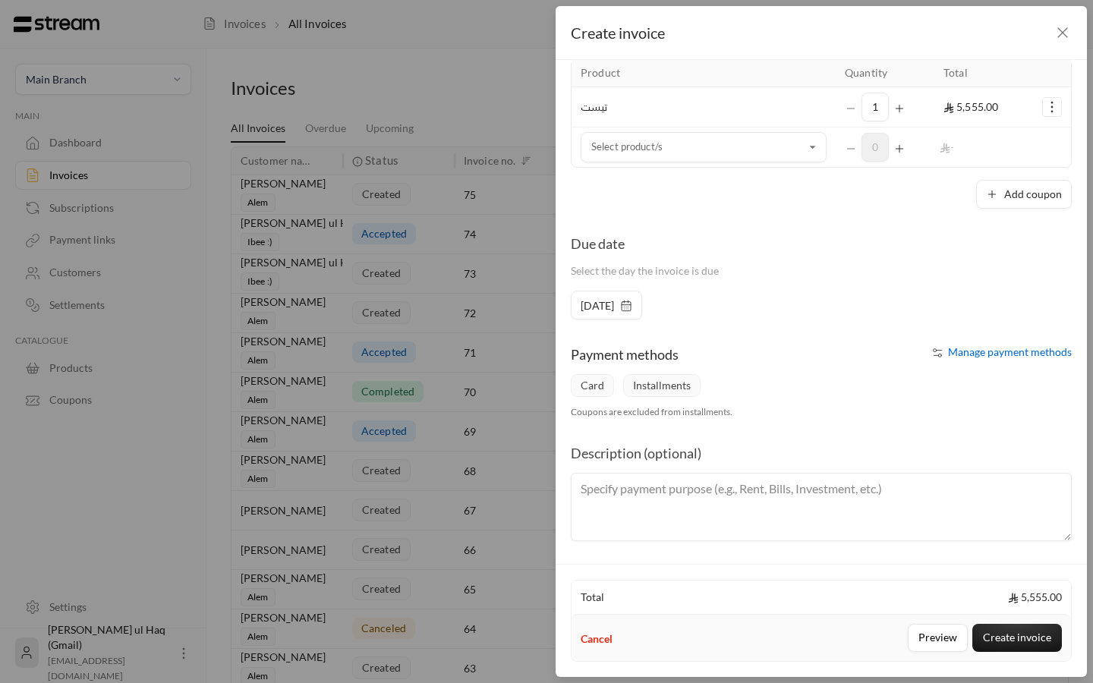
scroll to position [135, 0]
click at [1023, 641] on button "Create invoice" at bounding box center [1018, 638] width 90 height 28
click at [994, 638] on button "Create invoice" at bounding box center [1018, 638] width 90 height 28
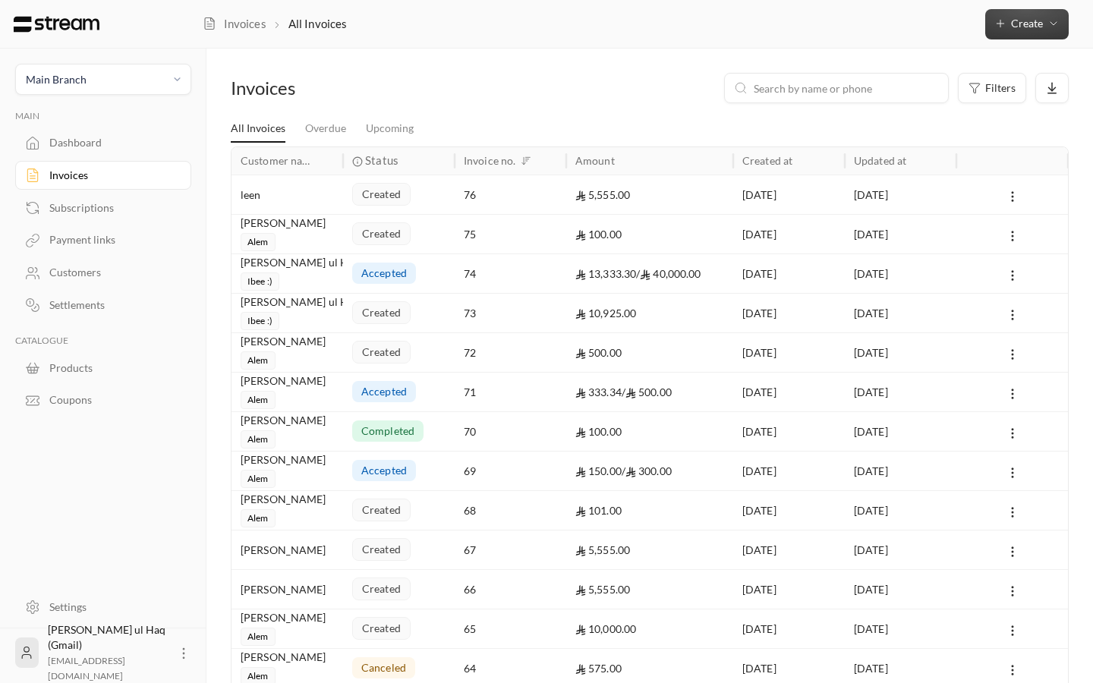
scroll to position [0, 0]
click at [272, 198] on div "leen" at bounding box center [287, 194] width 93 height 39
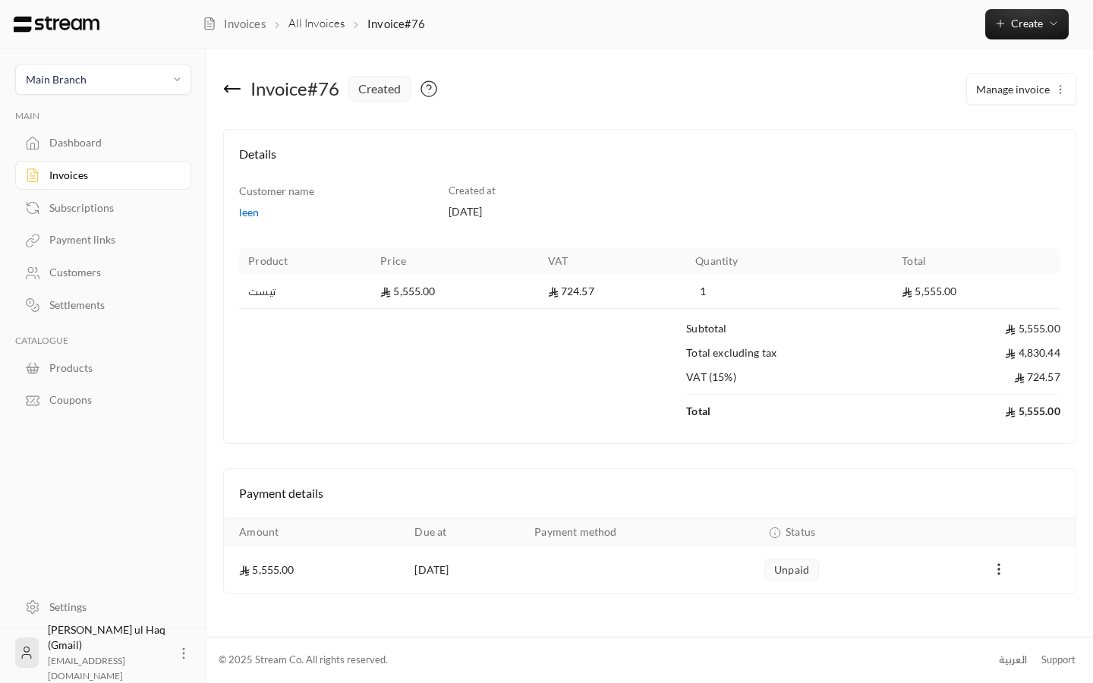
click at [72, 139] on div "Dashboard" at bounding box center [110, 142] width 123 height 15
